Goal: Transaction & Acquisition: Book appointment/travel/reservation

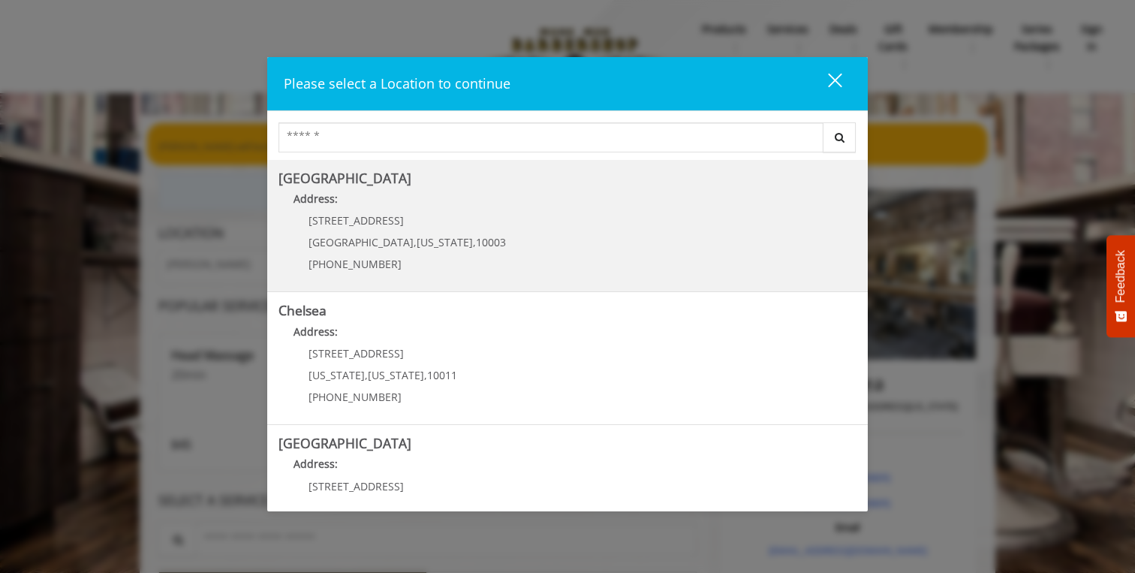
click at [436, 203] on Village "Address:" at bounding box center [567, 203] width 578 height 24
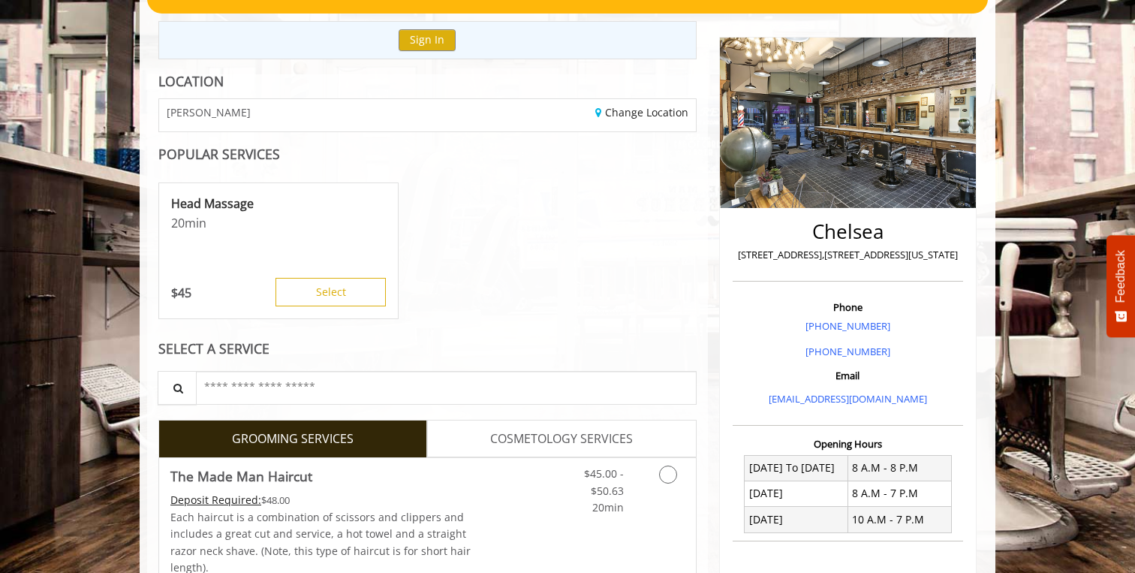
scroll to position [183, 0]
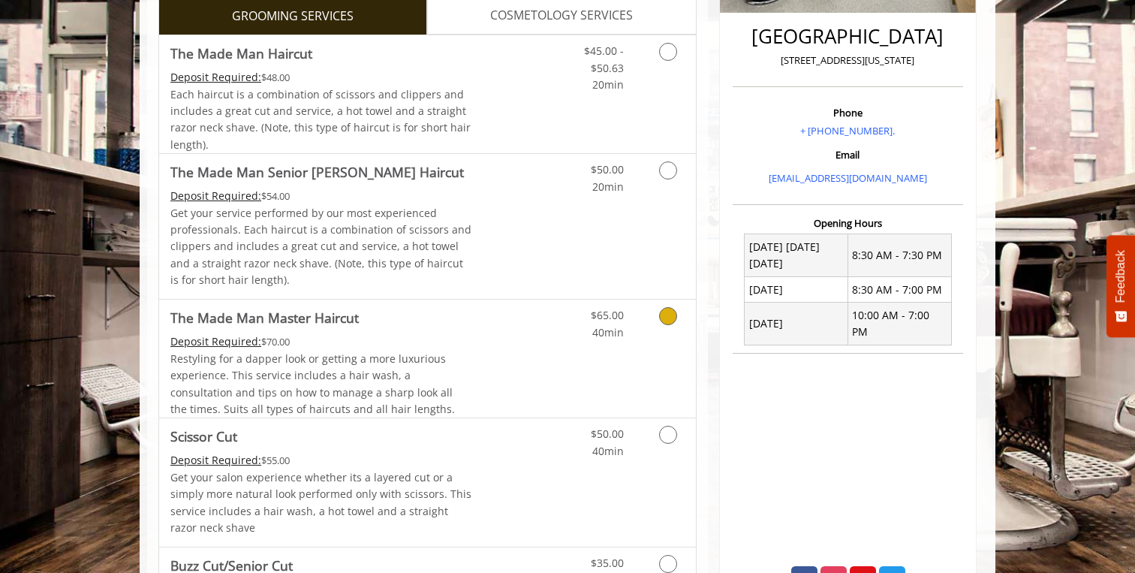
scroll to position [412, 0]
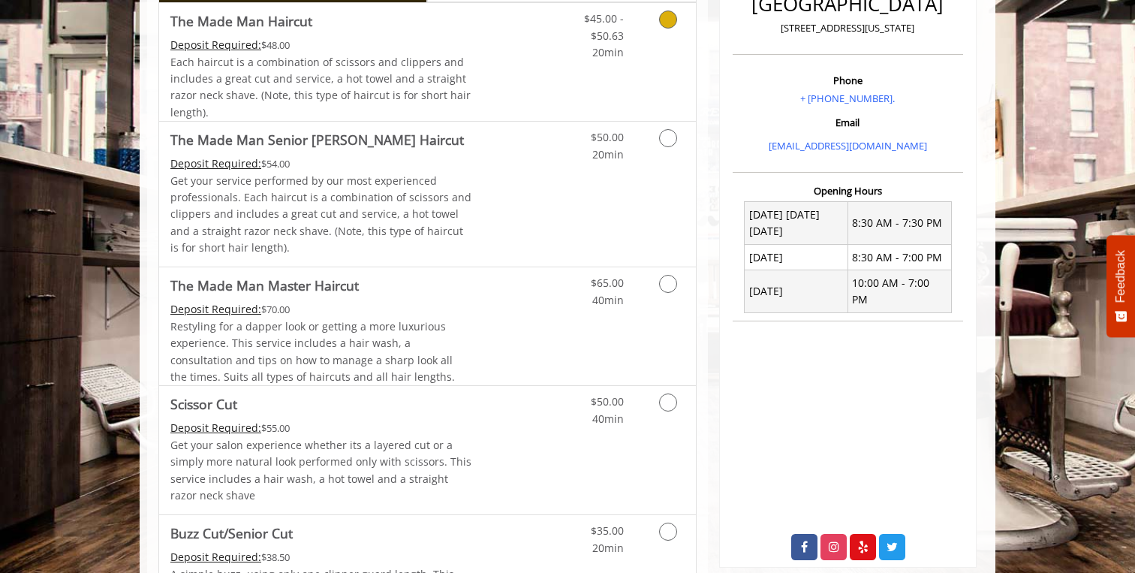
click at [624, 85] on div "$45.00 - $50.63 20min" at bounding box center [628, 62] width 134 height 118
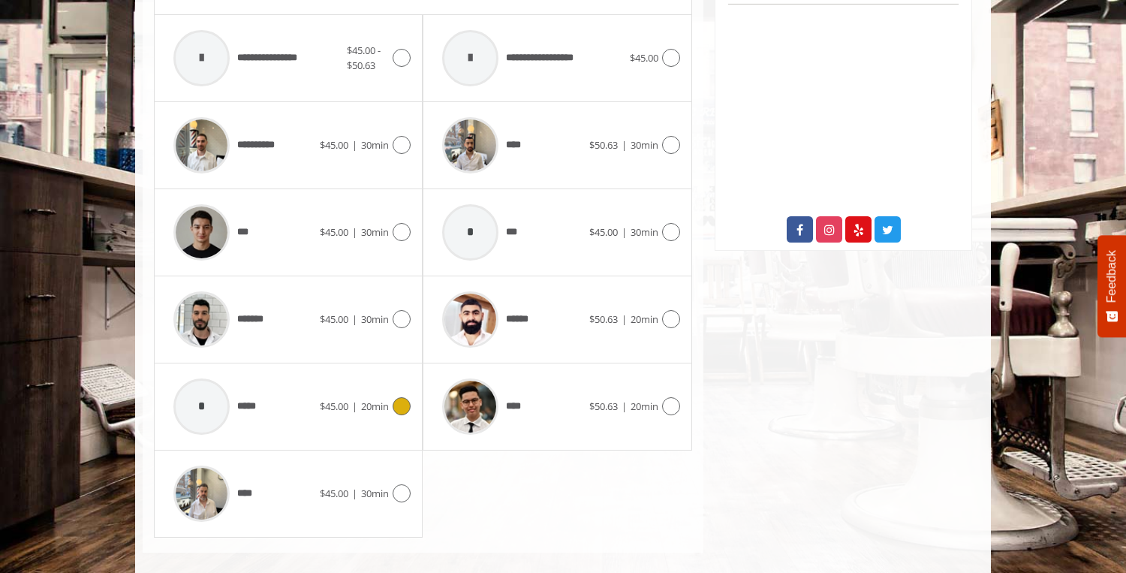
scroll to position [745, 0]
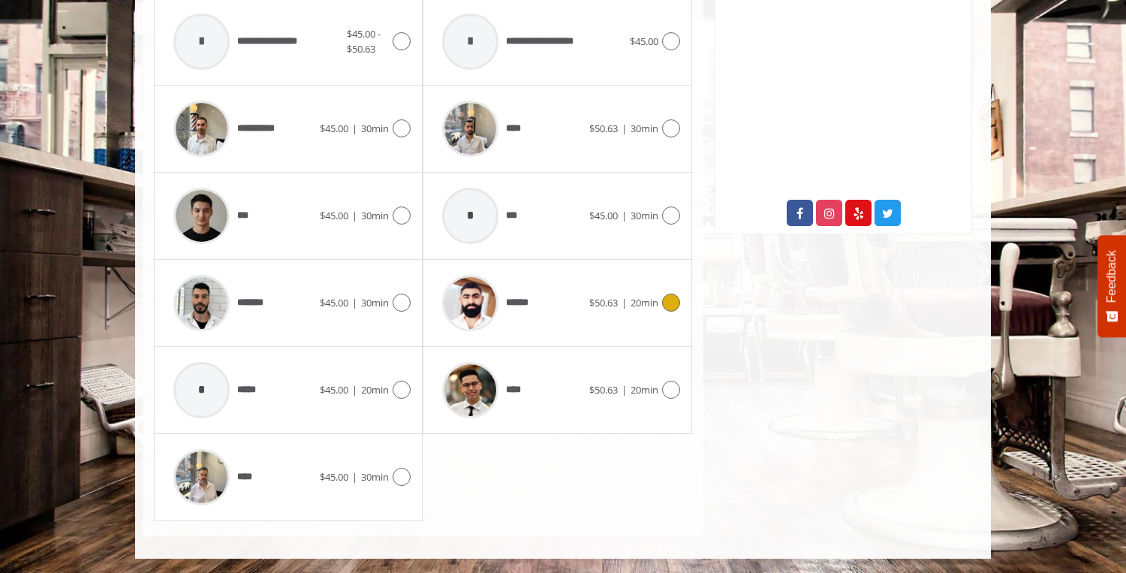
click at [570, 283] on div "******" at bounding box center [511, 302] width 154 height 71
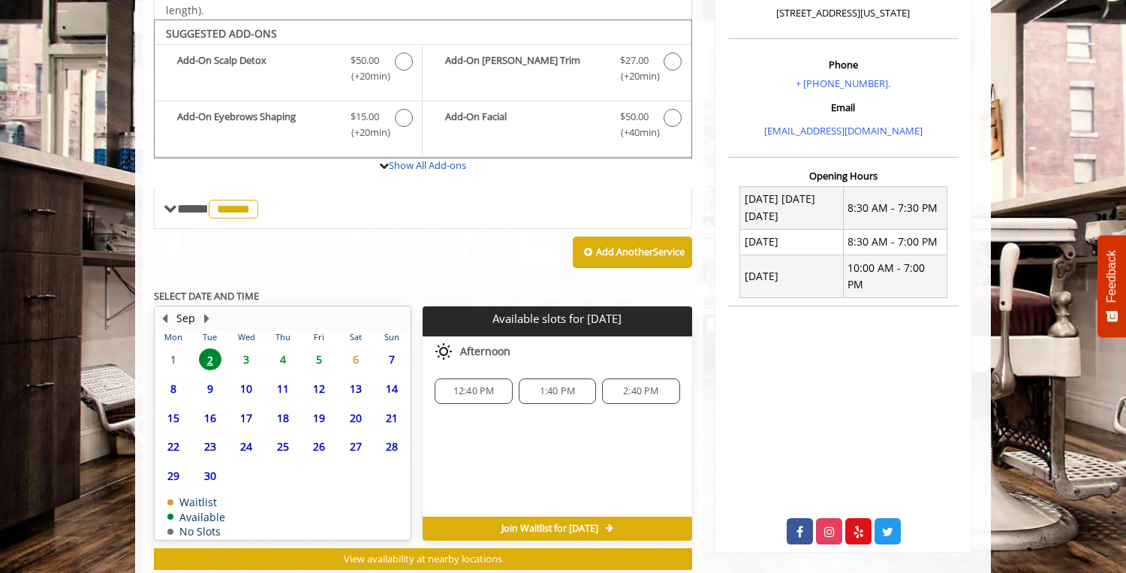
scroll to position [468, 0]
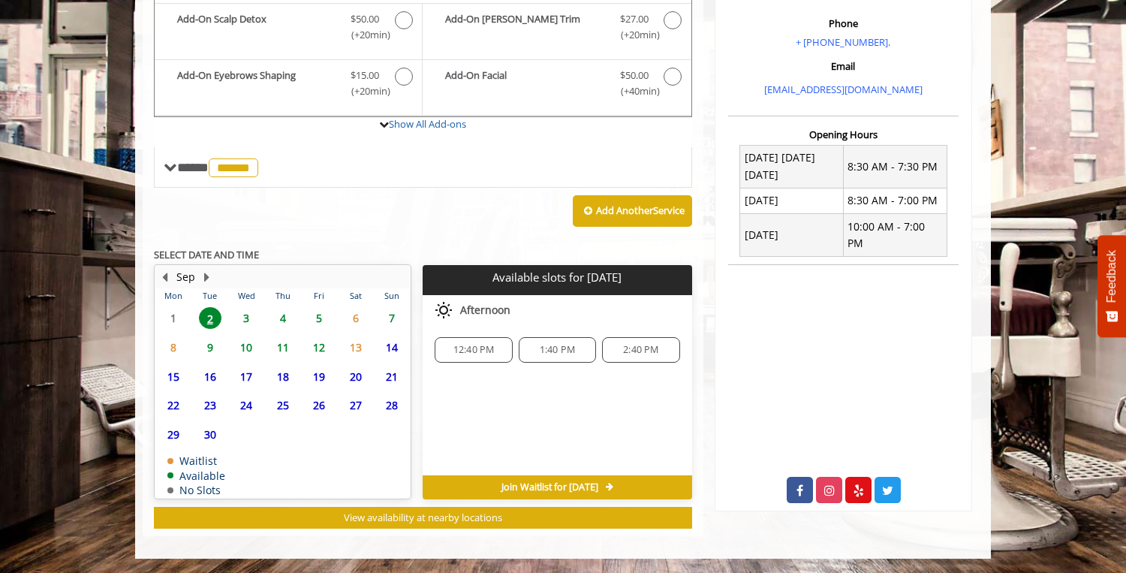
click at [248, 317] on span "3" at bounding box center [246, 318] width 23 height 22
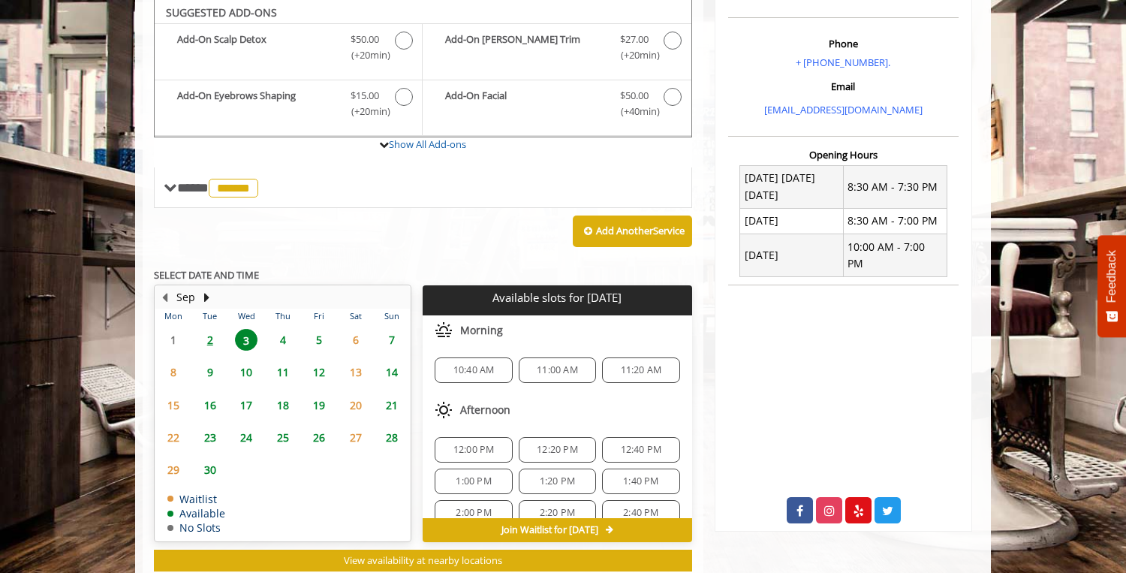
scroll to position [447, 0]
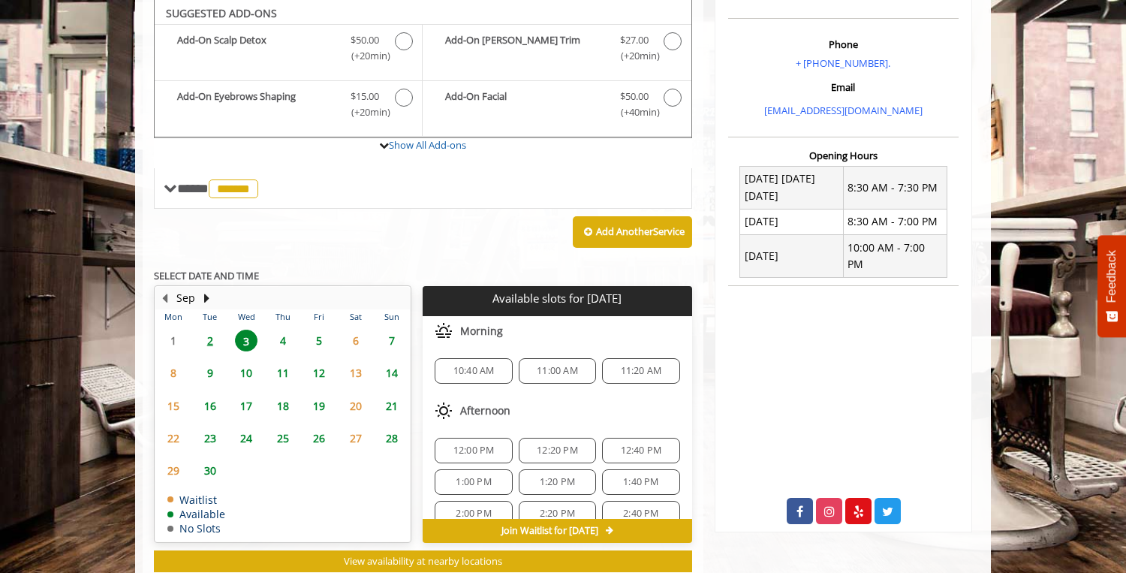
click at [478, 449] on span "12:00 PM" at bounding box center [473, 450] width 41 height 12
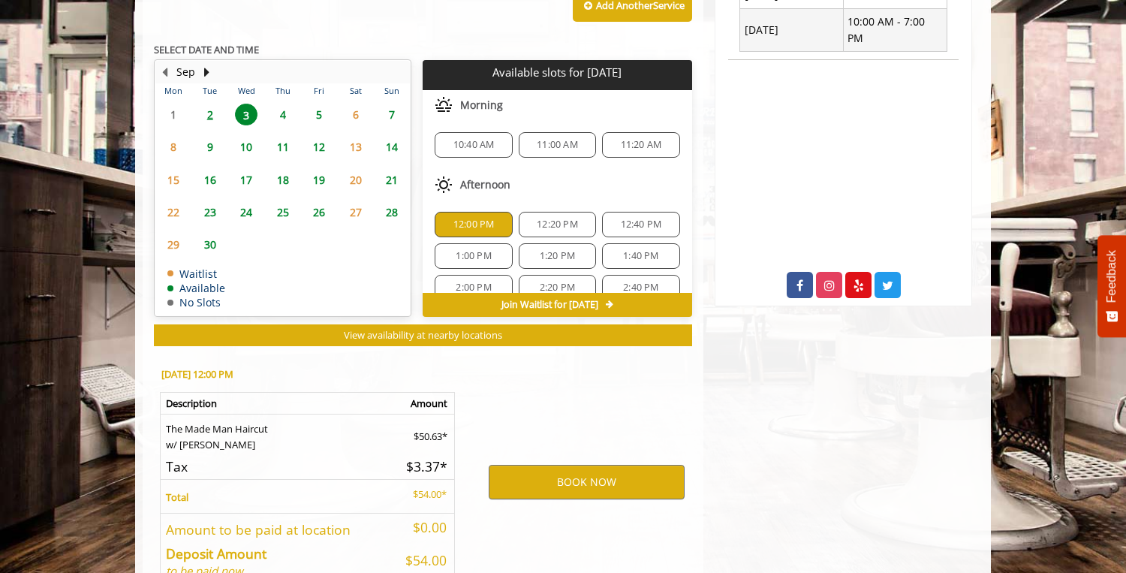
scroll to position [762, 0]
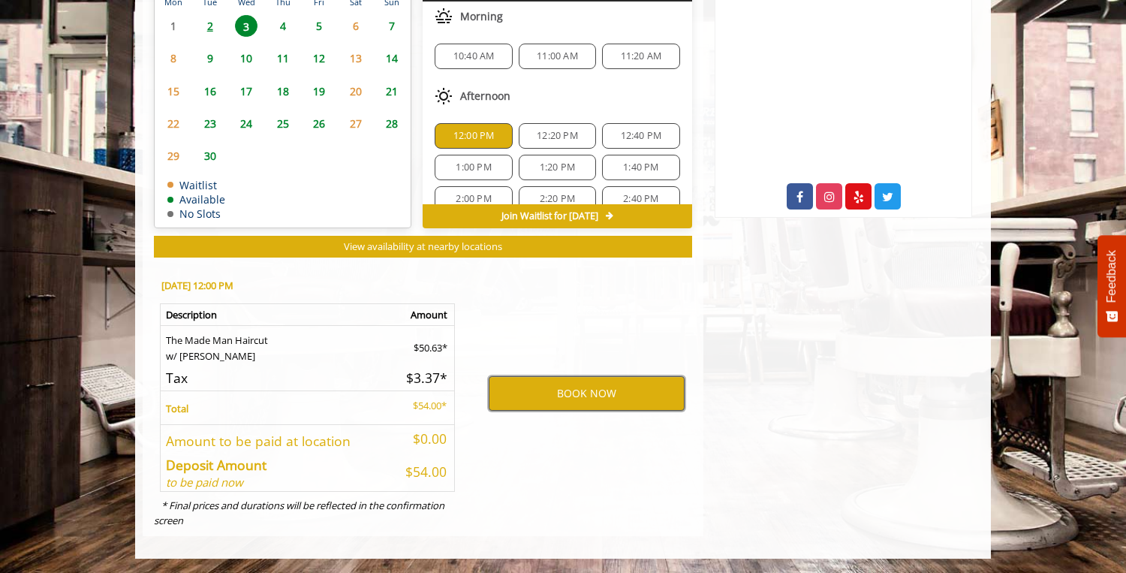
click at [519, 401] on button "BOOK NOW" at bounding box center [587, 393] width 196 height 35
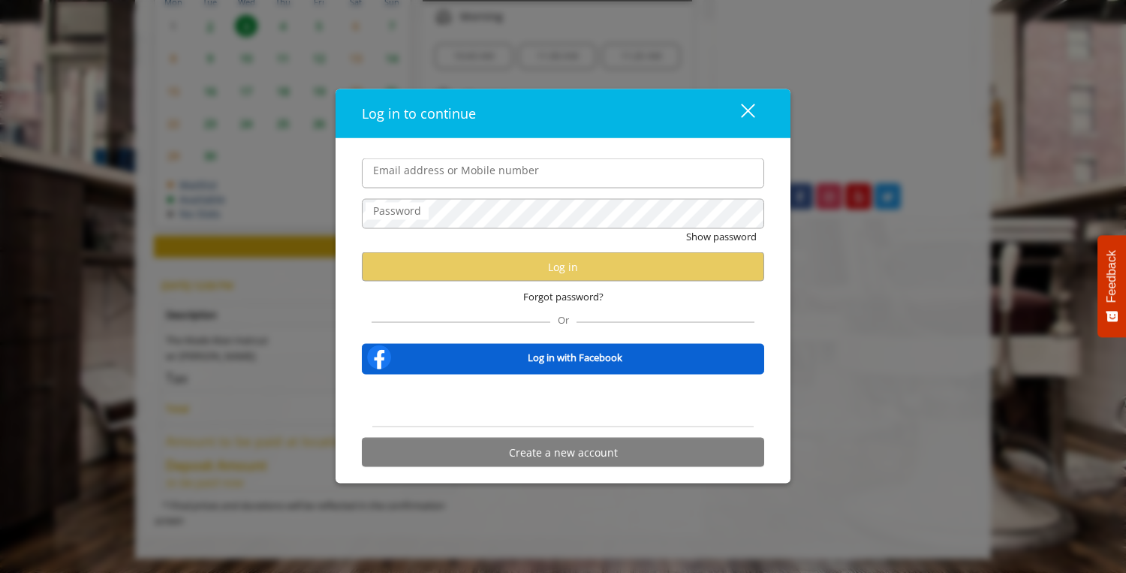
click at [474, 180] on input "Email address or Mobile number" at bounding box center [563, 173] width 402 height 30
type input "**********"
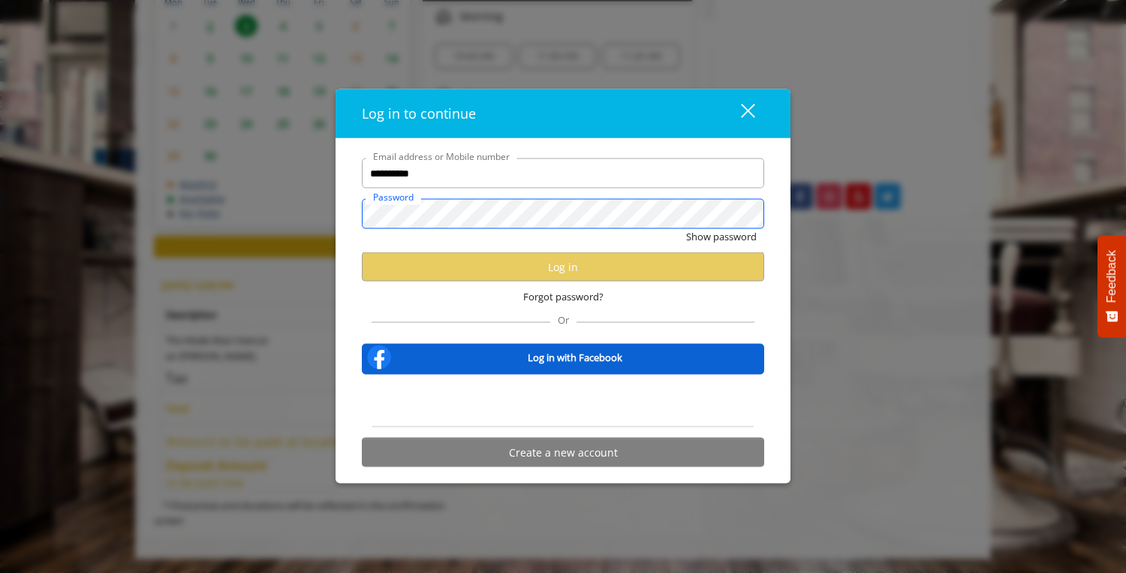
scroll to position [0, 0]
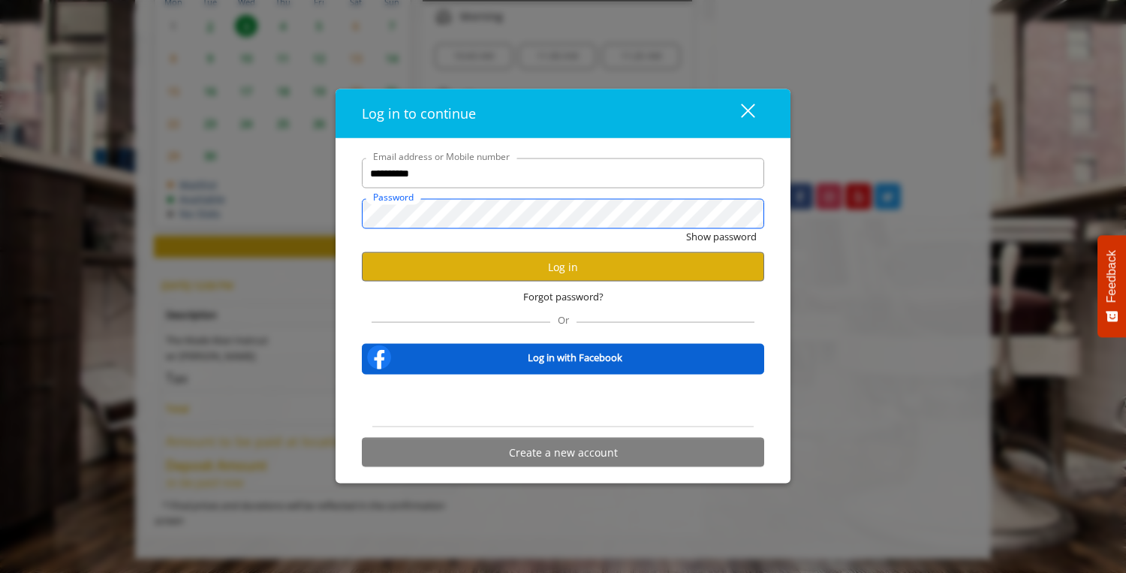
click at [686, 229] on button "Show password" at bounding box center [721, 237] width 71 height 16
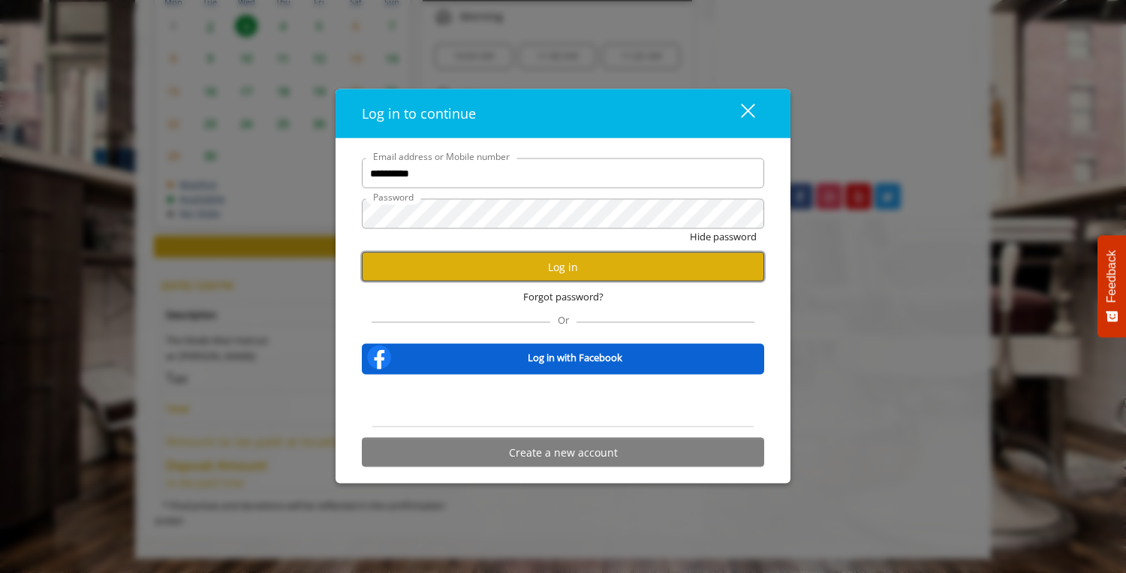
click at [543, 266] on button "Log in" at bounding box center [563, 266] width 402 height 29
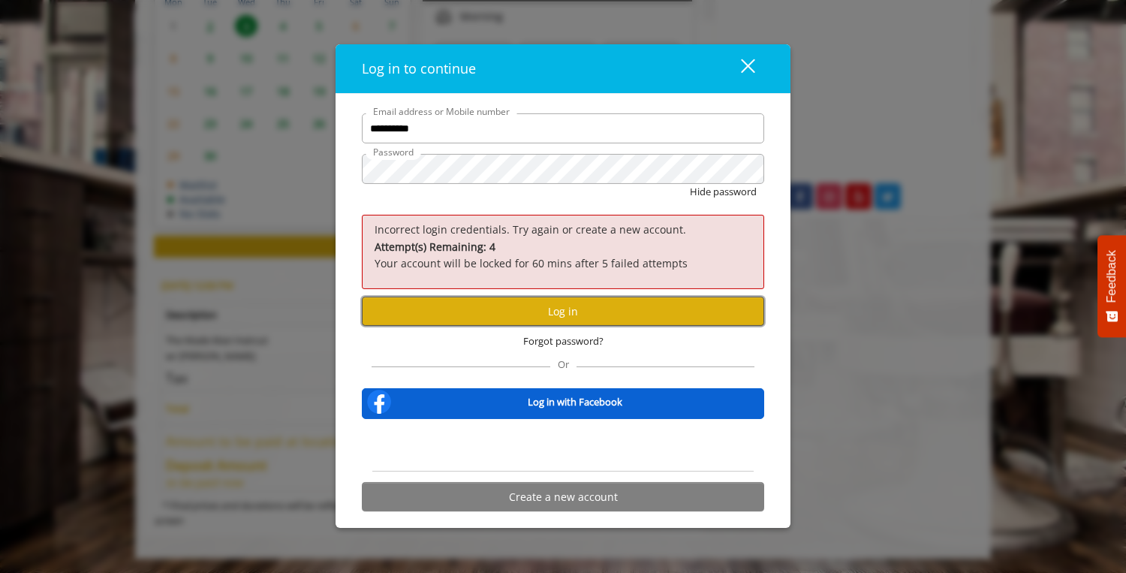
click at [537, 301] on button "Log in" at bounding box center [563, 310] width 402 height 29
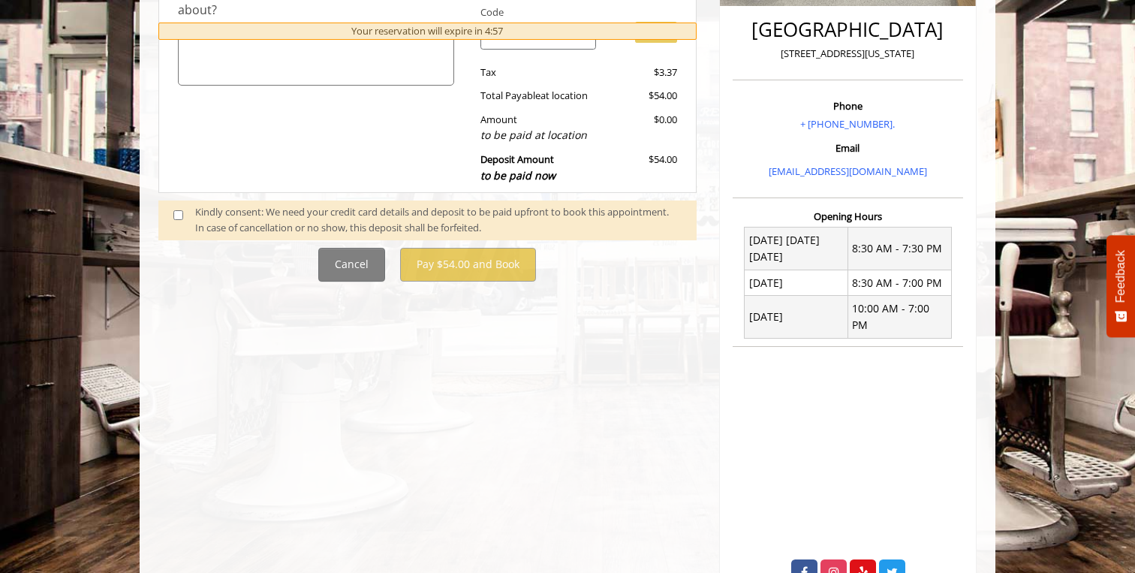
scroll to position [428, 0]
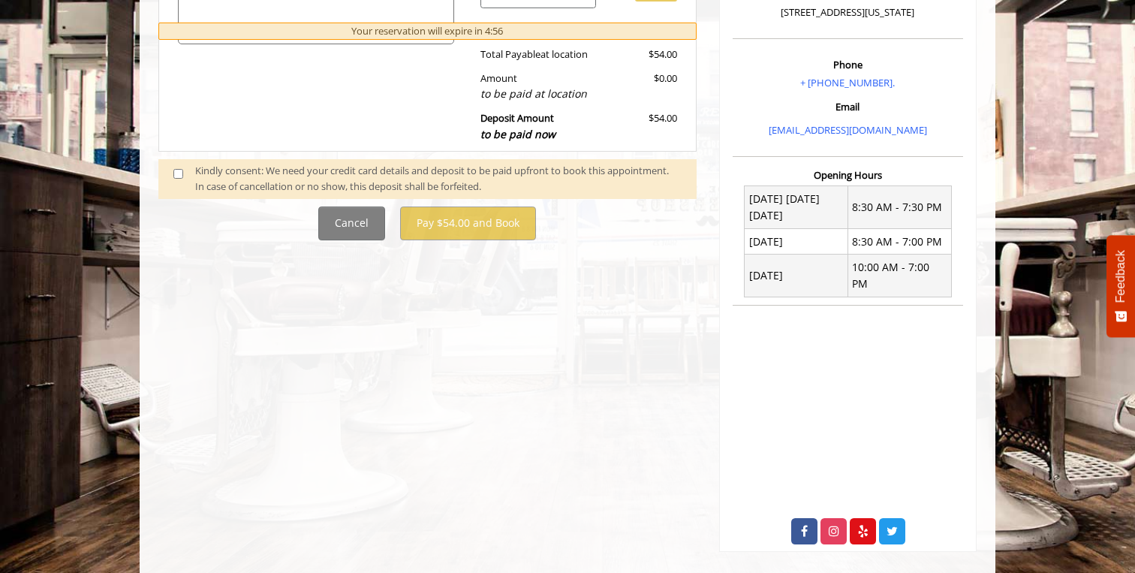
click at [260, 186] on div "Kindly consent: We need your credit card details and deposit to be paid upfront…" at bounding box center [438, 179] width 486 height 32
click at [177, 165] on span at bounding box center [184, 179] width 44 height 32
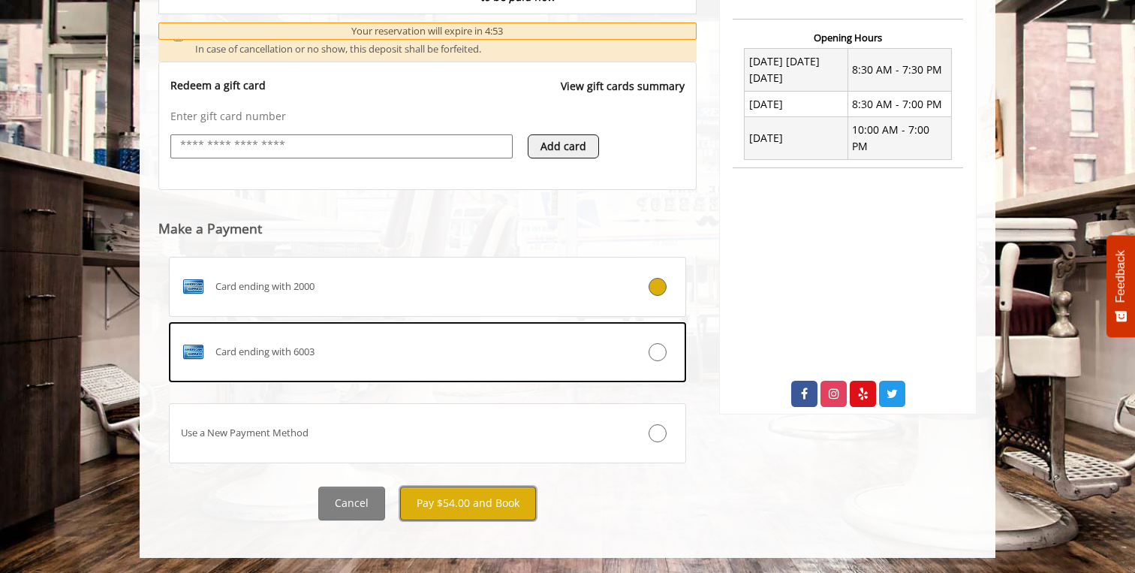
click at [504, 495] on button "Pay $54.00 and Book" at bounding box center [468, 503] width 136 height 34
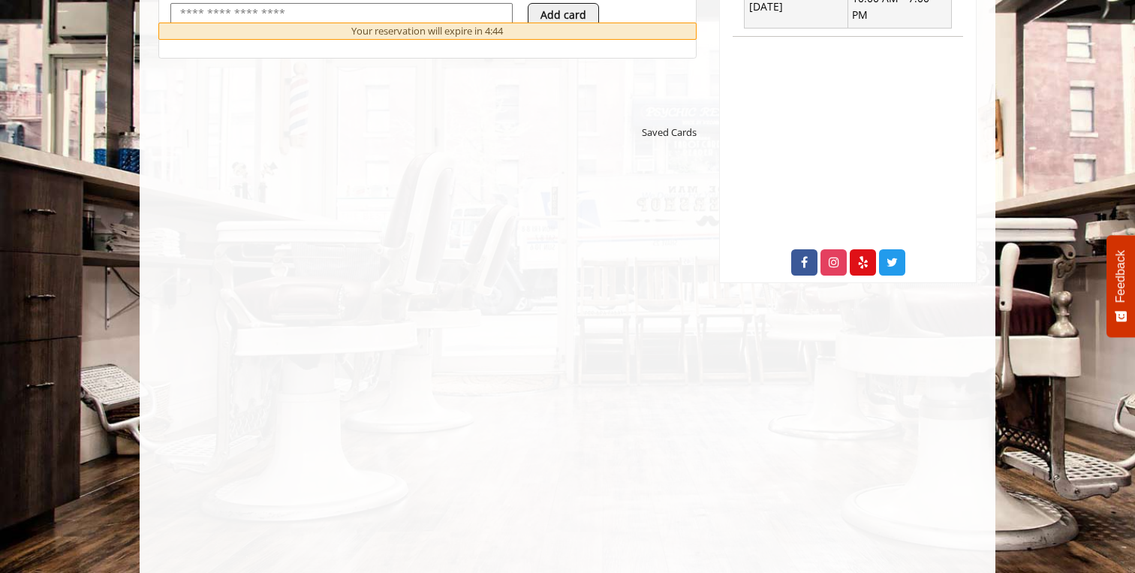
scroll to position [719, 0]
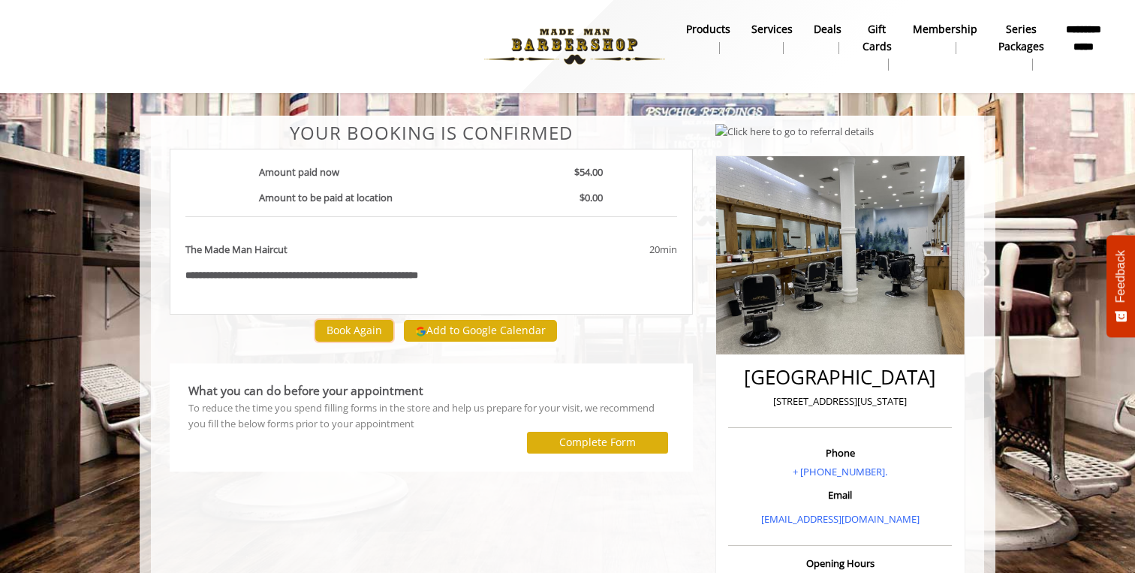
click at [356, 331] on button "Book Again" at bounding box center [354, 331] width 78 height 22
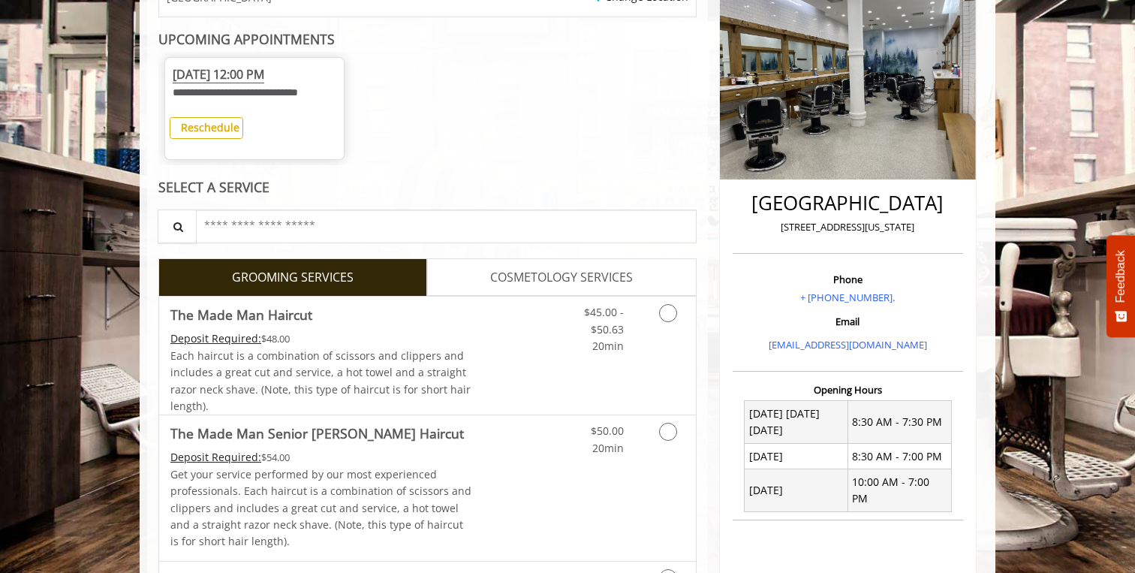
scroll to position [414, 0]
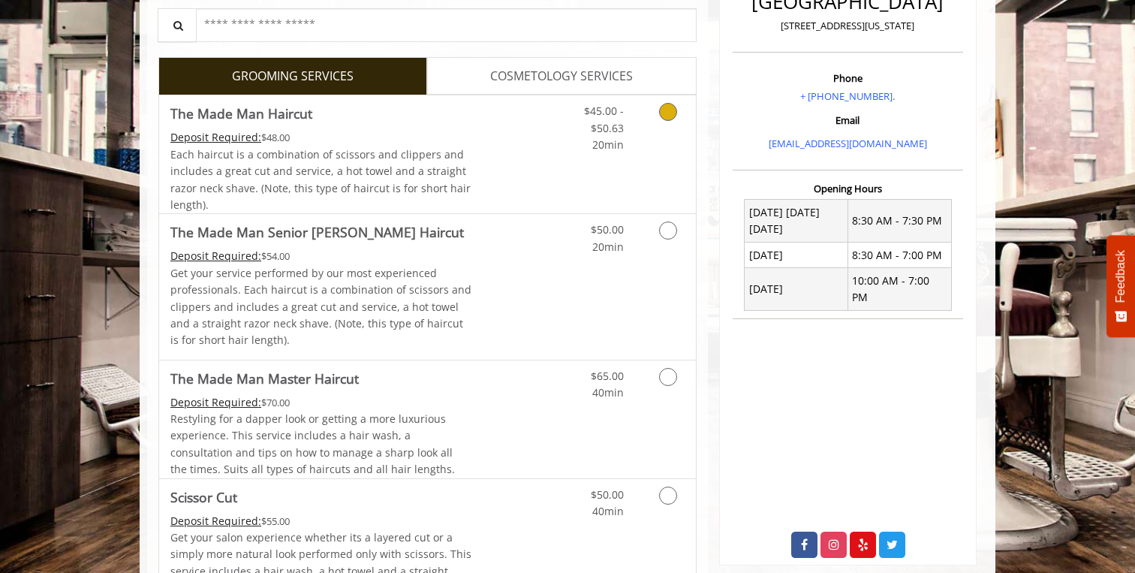
click at [410, 185] on span "Each haircut is a combination of scissors and clippers and includes a great cut…" at bounding box center [320, 179] width 300 height 65
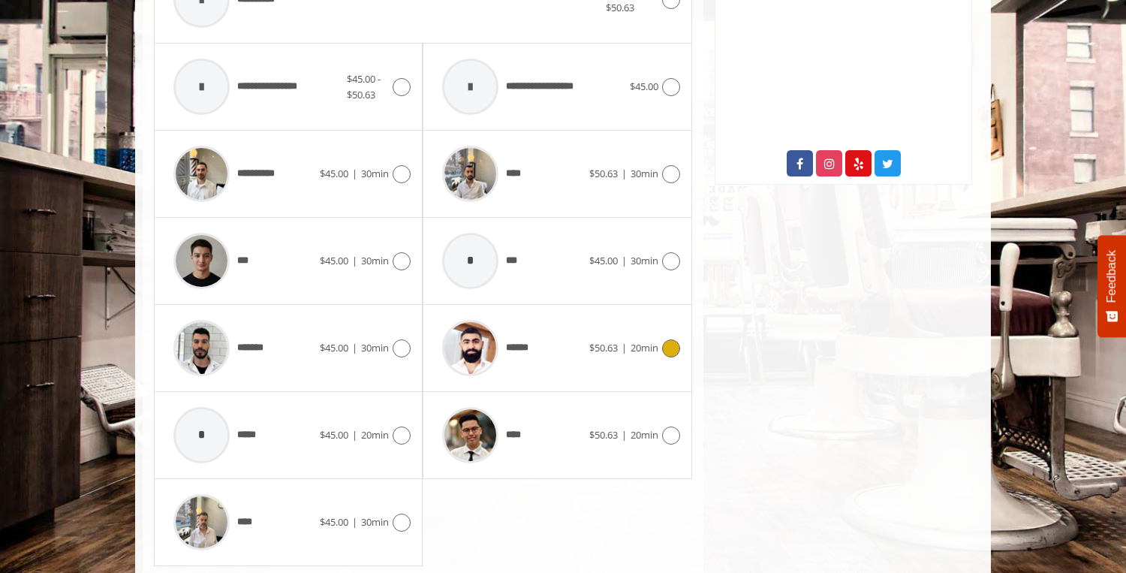
click at [543, 383] on div "******" at bounding box center [511, 347] width 154 height 71
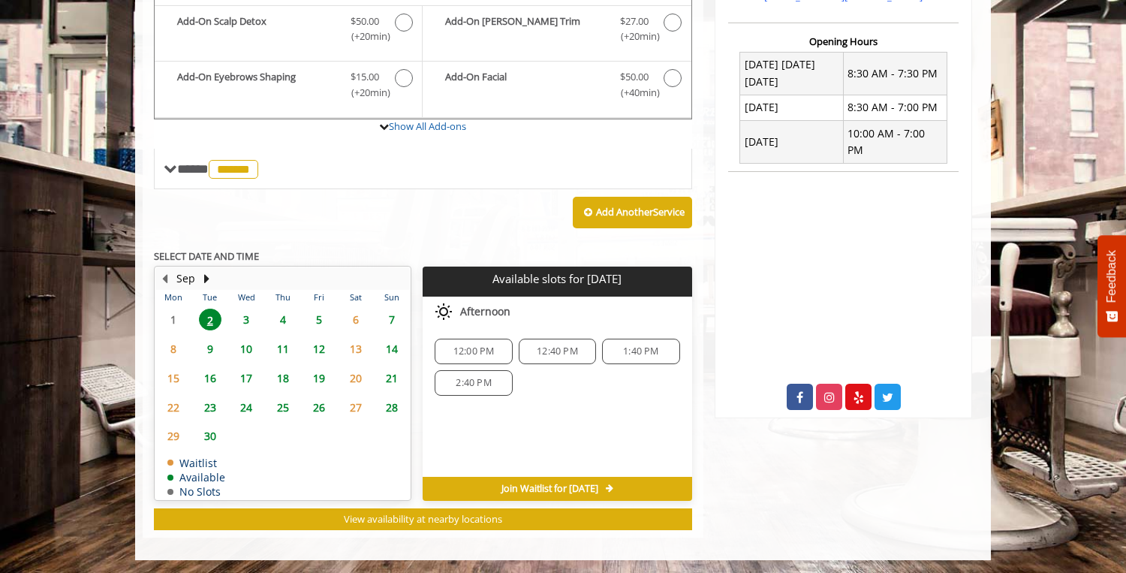
scroll to position [558, 0]
